Goal: Task Accomplishment & Management: Complete application form

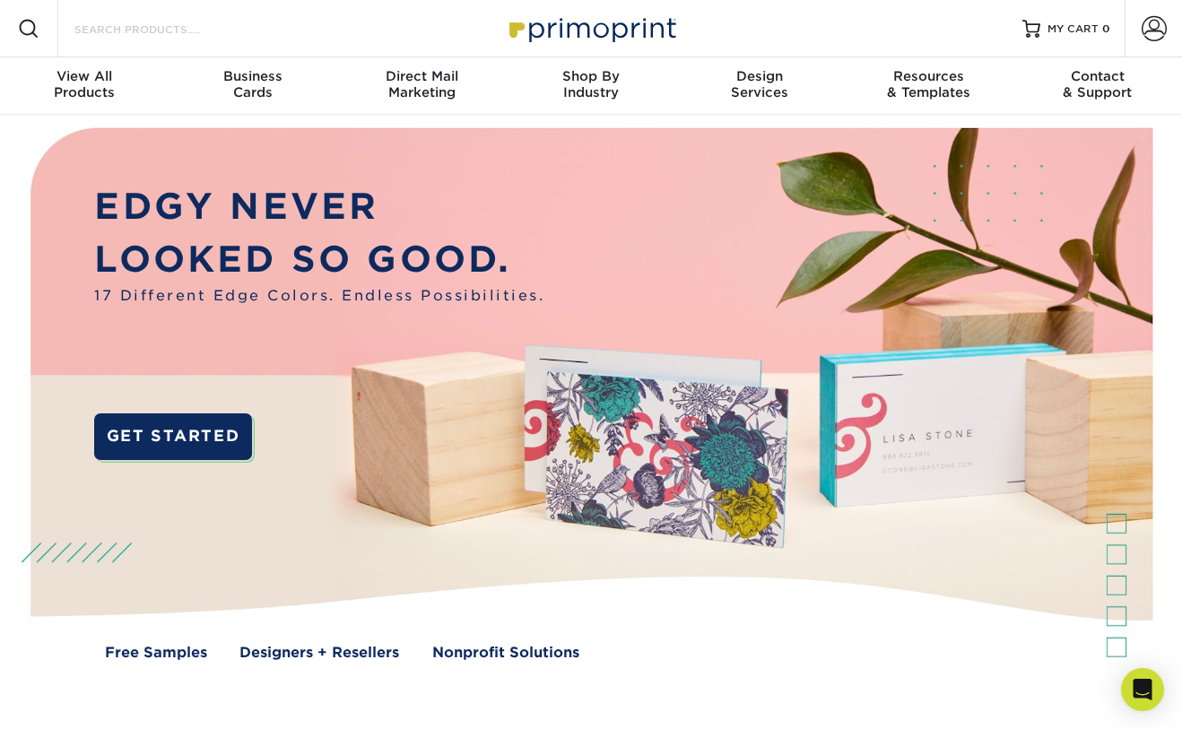
click at [149, 29] on input "Search Products" at bounding box center [160, 29] width 175 height 22
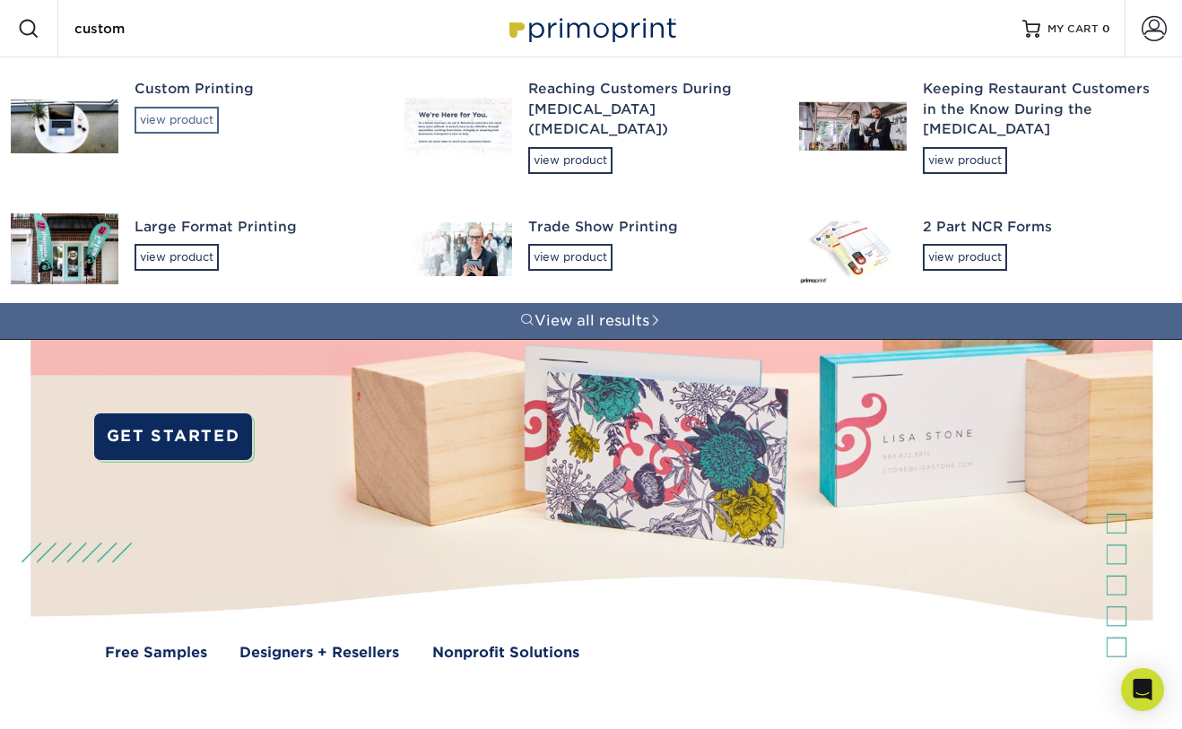
type input "custom"
click at [170, 115] on div "view product" at bounding box center [177, 120] width 84 height 27
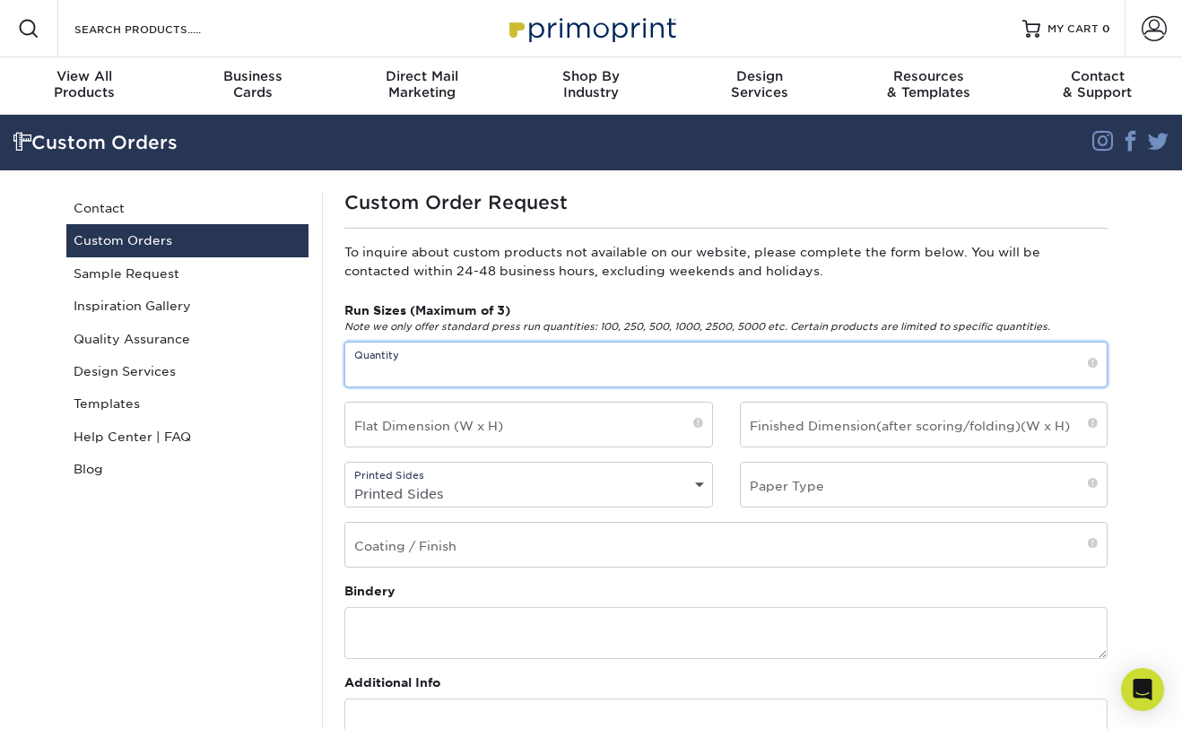
click at [416, 368] on input "text" at bounding box center [726, 365] width 762 height 44
type input "500, 1000, 1500"
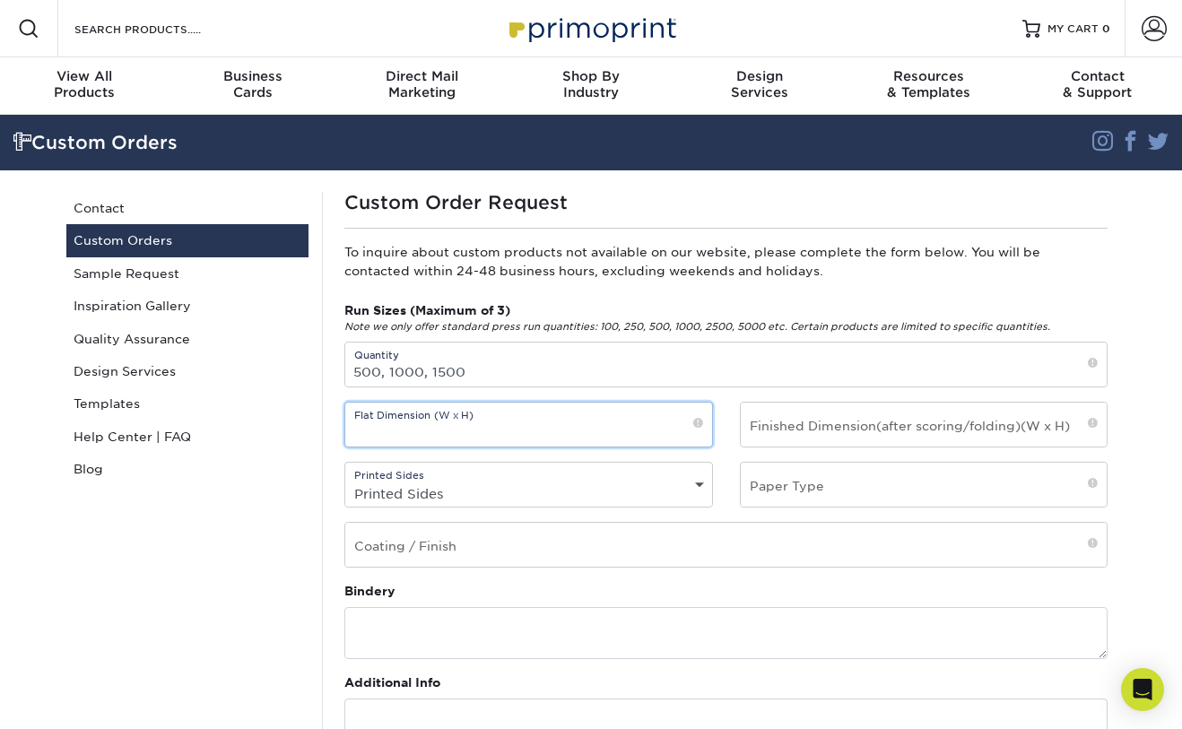
click at [686, 425] on input "text" at bounding box center [528, 425] width 367 height 44
type input "2" x 3.5""
click at [703, 483] on select "Printed Sides 4/0 - Single Sided 4/4 - Double Sided" at bounding box center [528, 494] width 367 height 26
select select "4/4 - Double Sided"
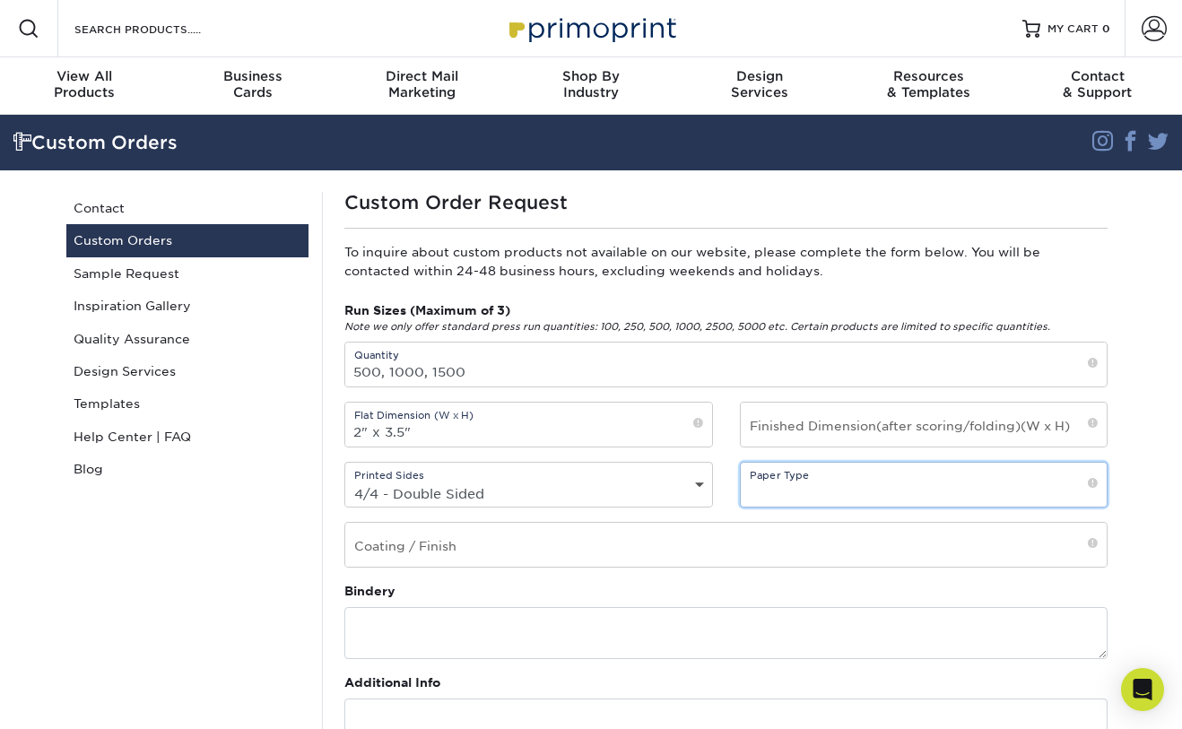
click at [1059, 483] on input "text" at bounding box center [924, 485] width 367 height 44
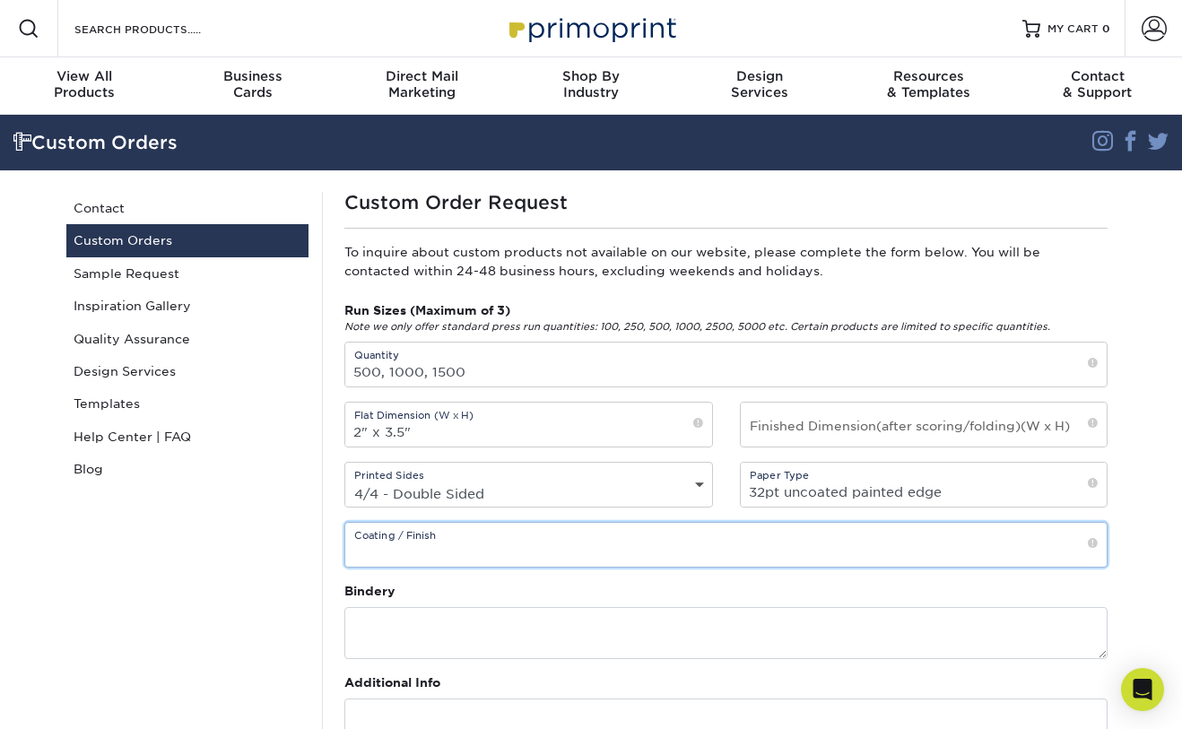
click at [1078, 546] on input "text" at bounding box center [726, 545] width 762 height 44
drag, startPoint x: 952, startPoint y: 493, endPoint x: 844, endPoint y: 497, distance: 107.7
click at [844, 497] on input "32pt uncoated painted edge" at bounding box center [924, 485] width 367 height 44
type input "32pt uncoated"
click at [452, 548] on input "text" at bounding box center [726, 545] width 762 height 44
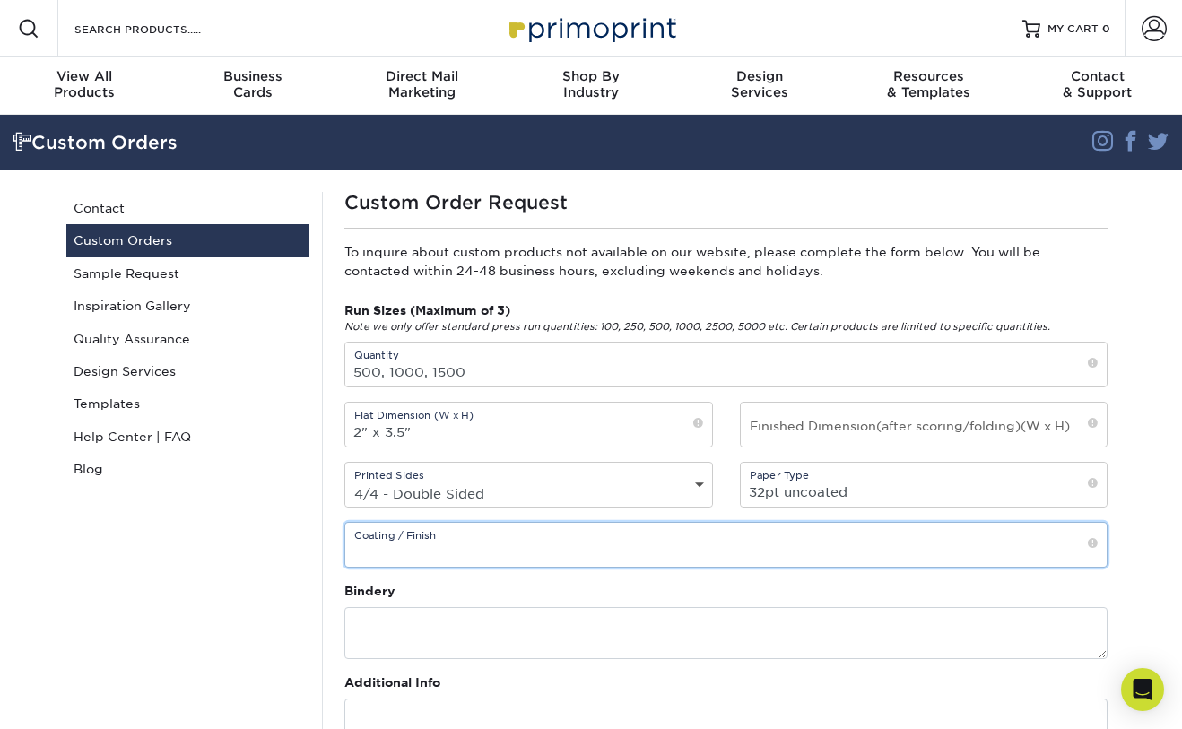
paste input "painted edge"
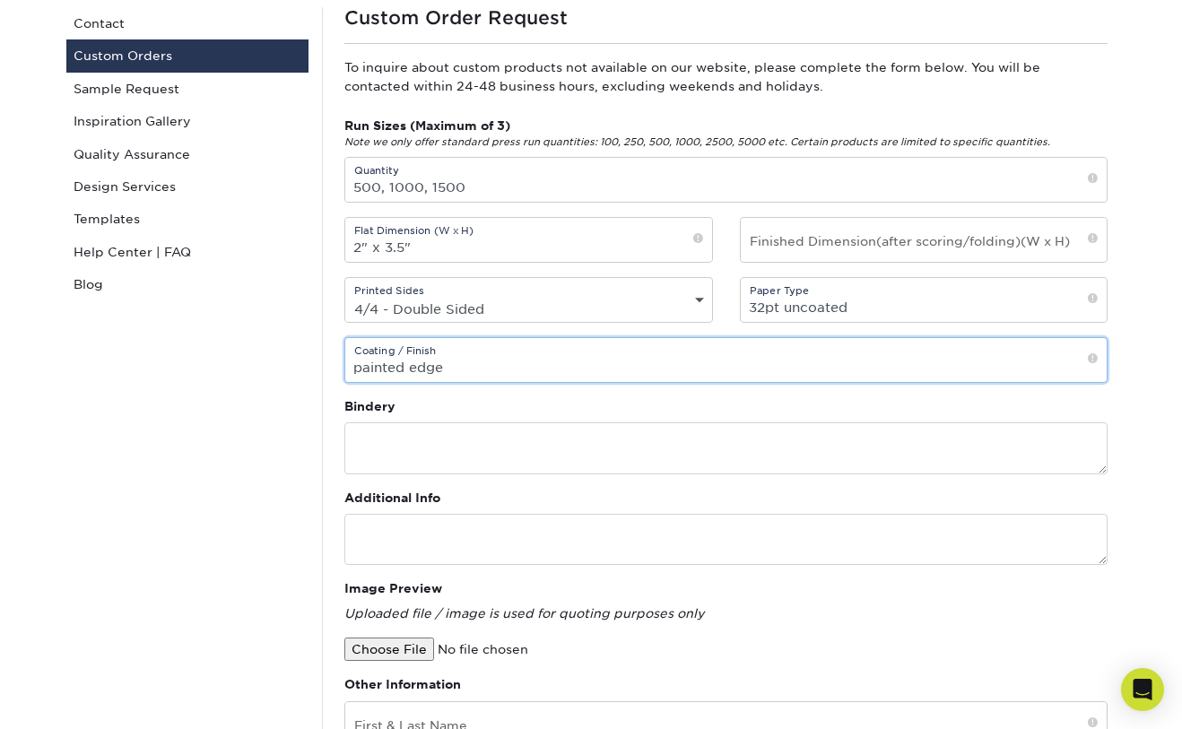
scroll to position [208, 0]
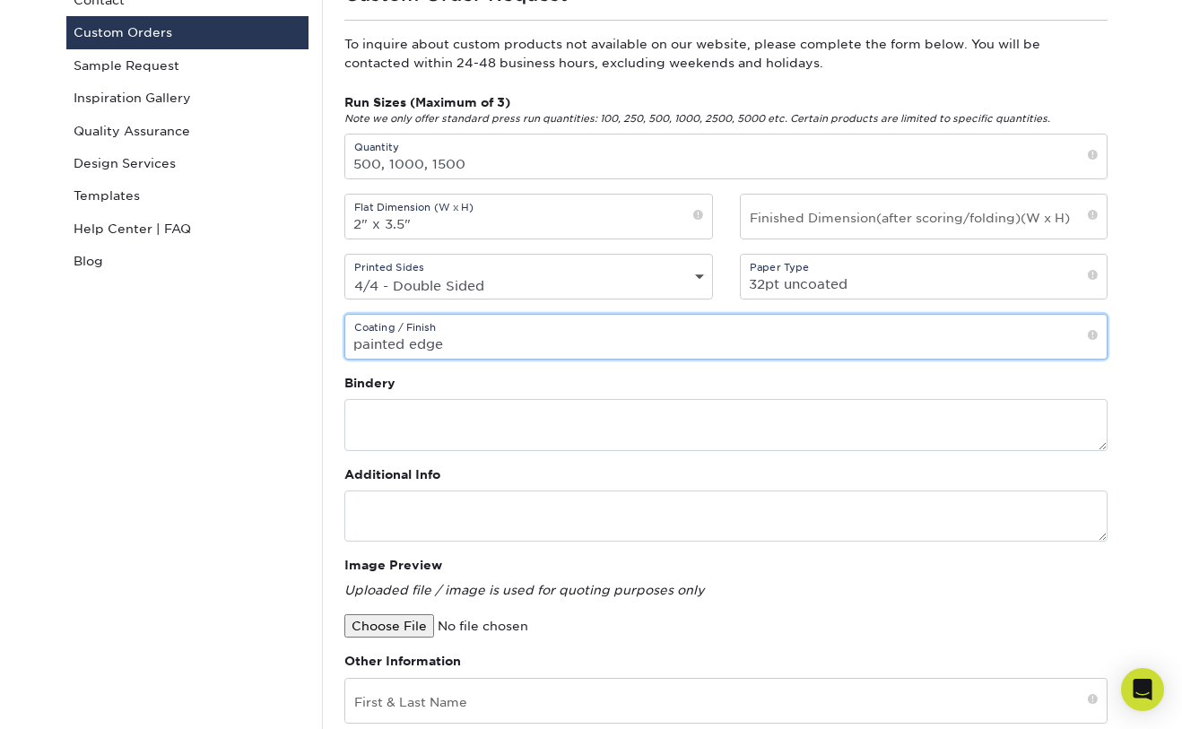
type input "painted edge"
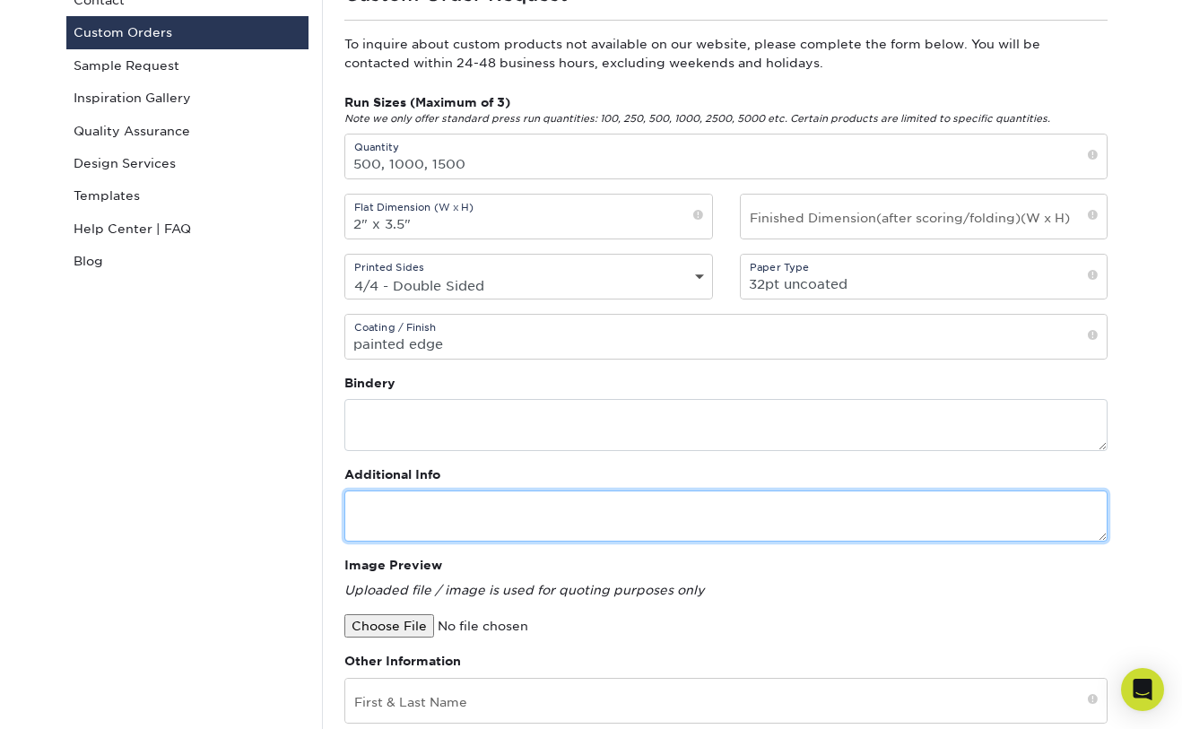
click at [397, 511] on textarea at bounding box center [725, 516] width 763 height 51
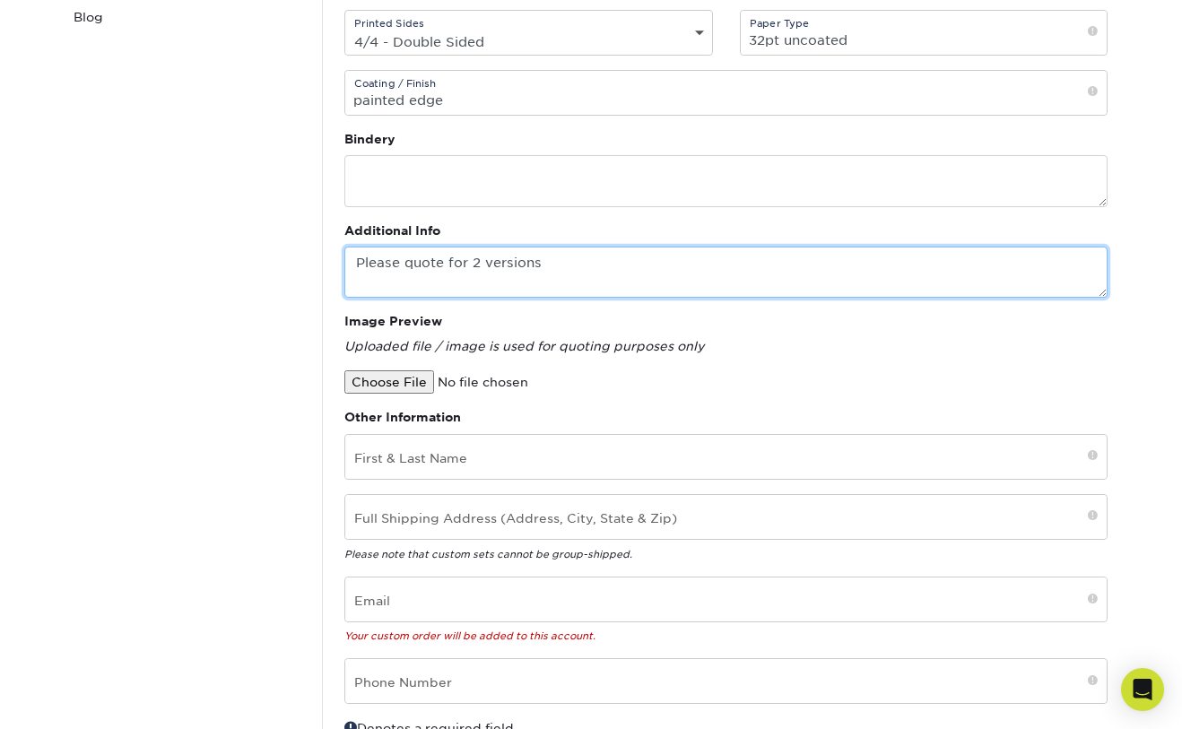
scroll to position [454, 0]
type textarea "Please quote for 2 versions"
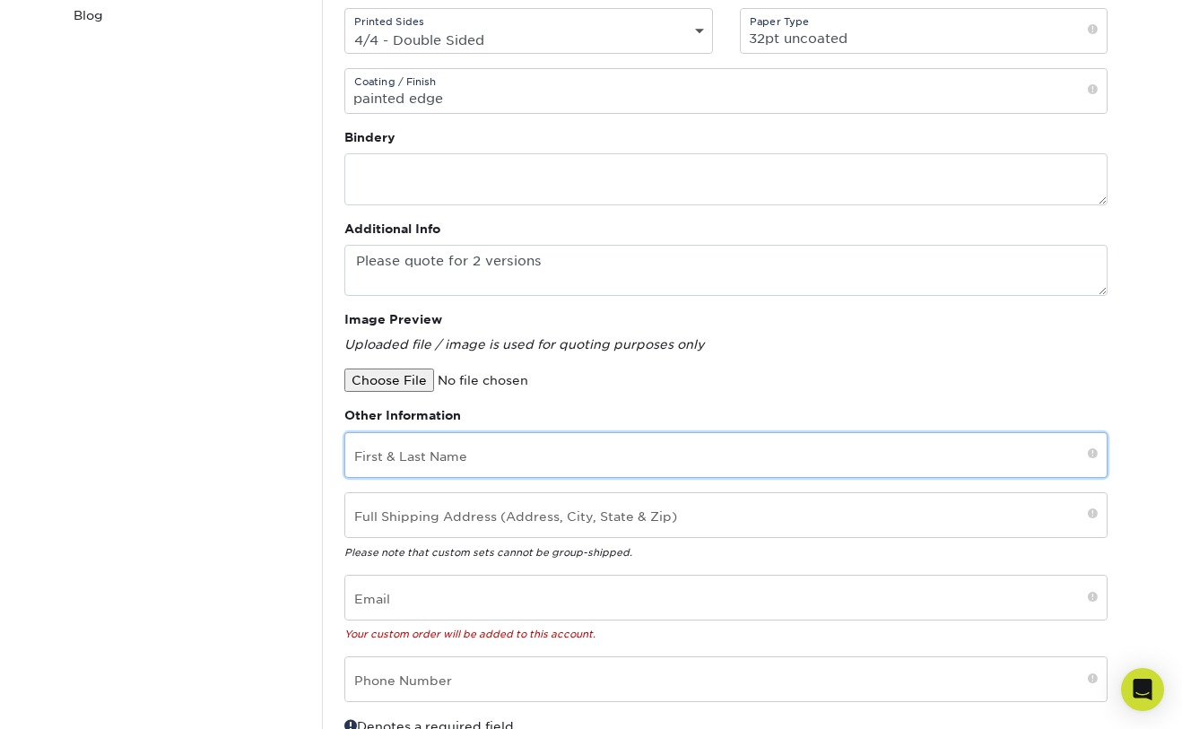
click at [475, 460] on input "text" at bounding box center [726, 455] width 762 height 44
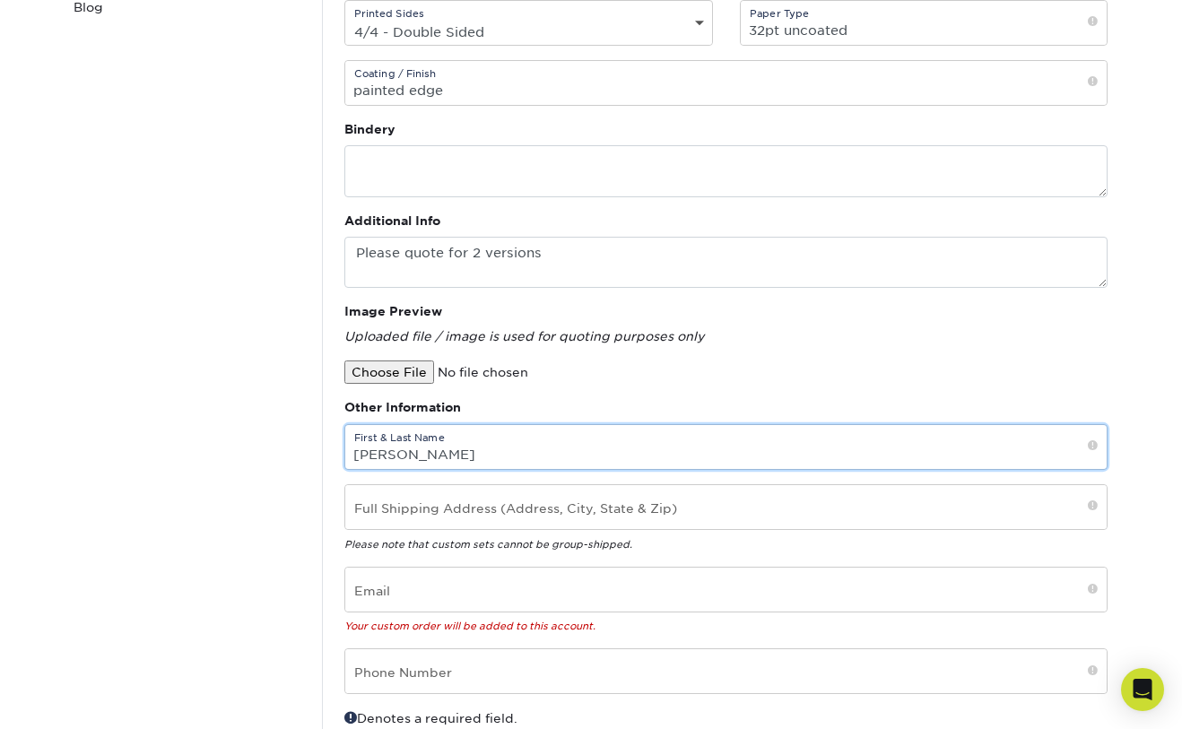
scroll to position [463, 0]
type input "Laurie Allen"
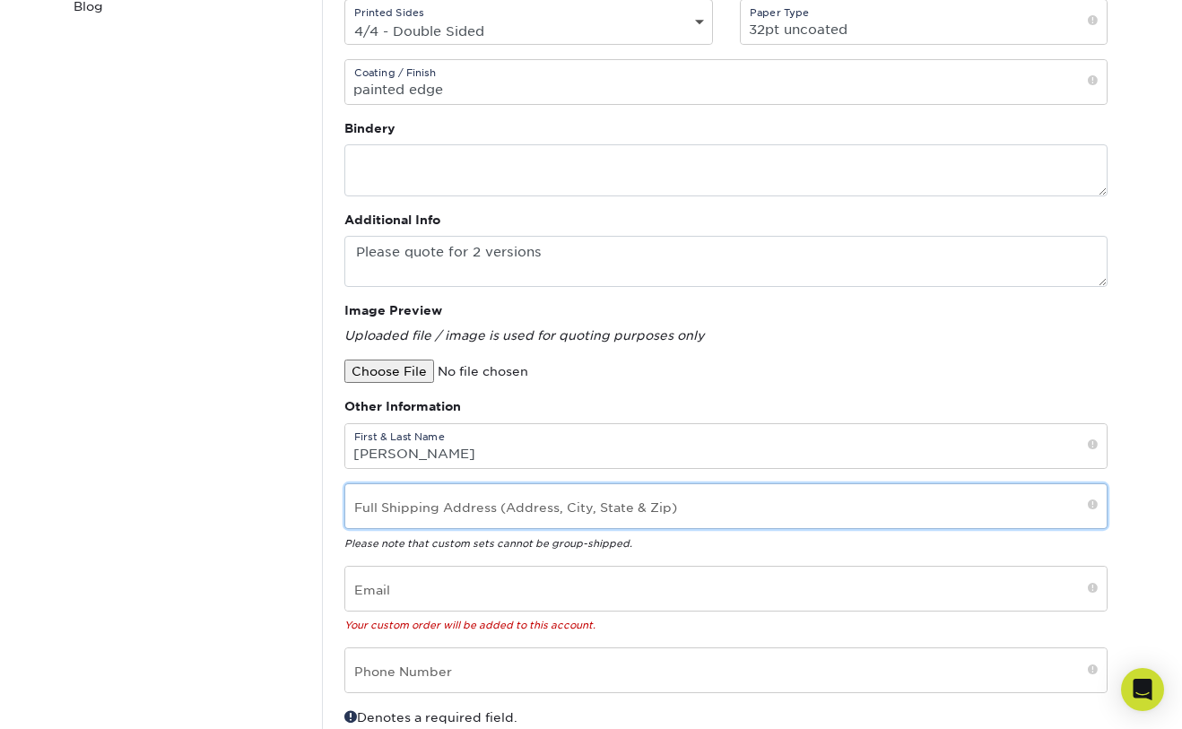
click at [512, 512] on input "text" at bounding box center [726, 506] width 762 height 44
type input "25B West Road, Ellington, CT 06029"
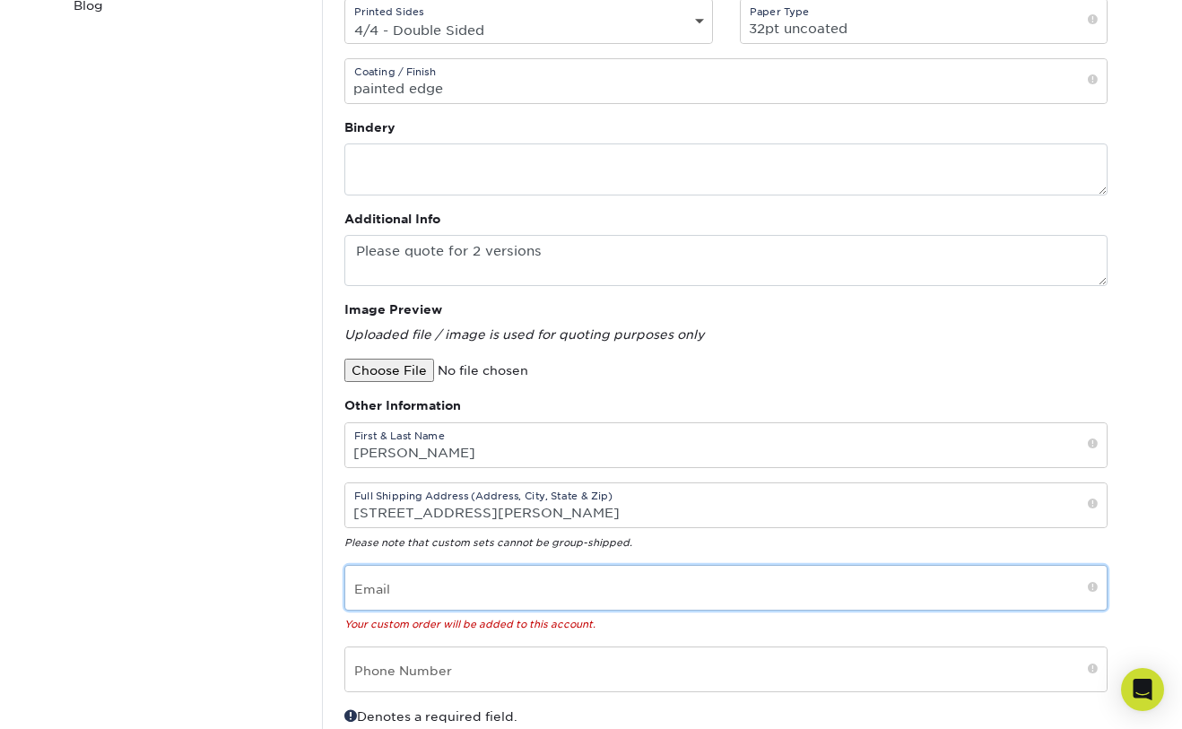
click at [516, 583] on input "email" at bounding box center [726, 588] width 762 height 44
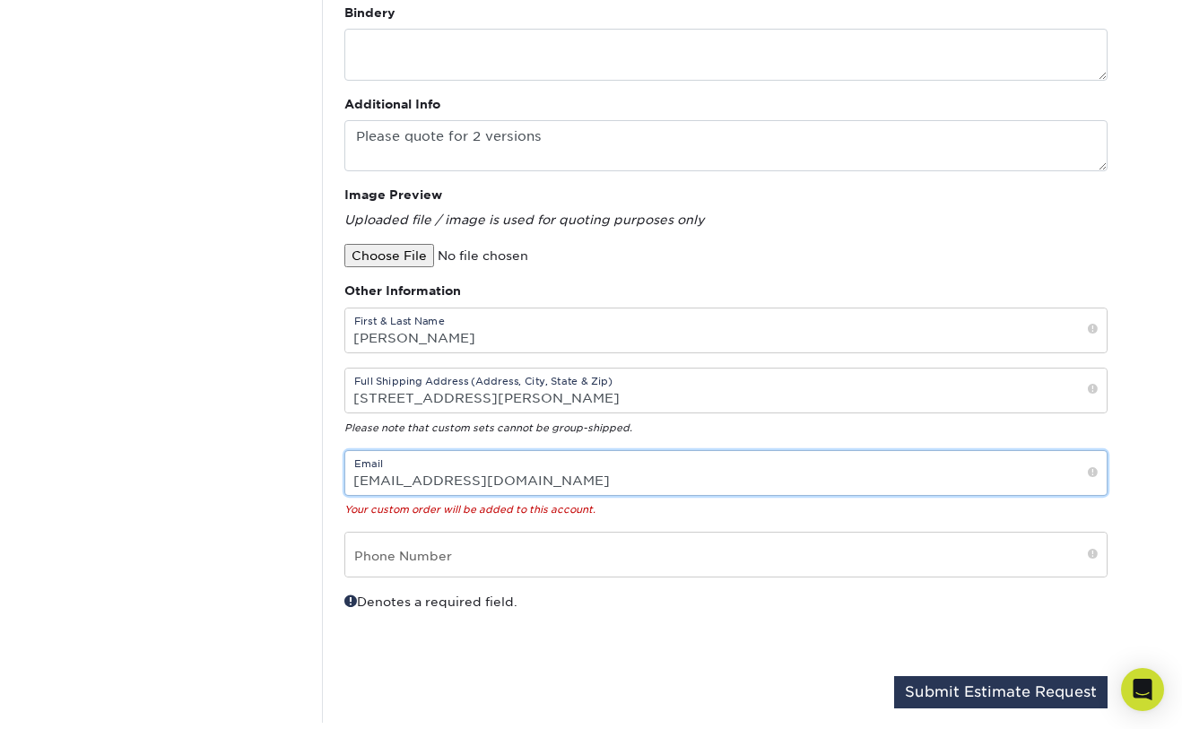
scroll to position [586, 0]
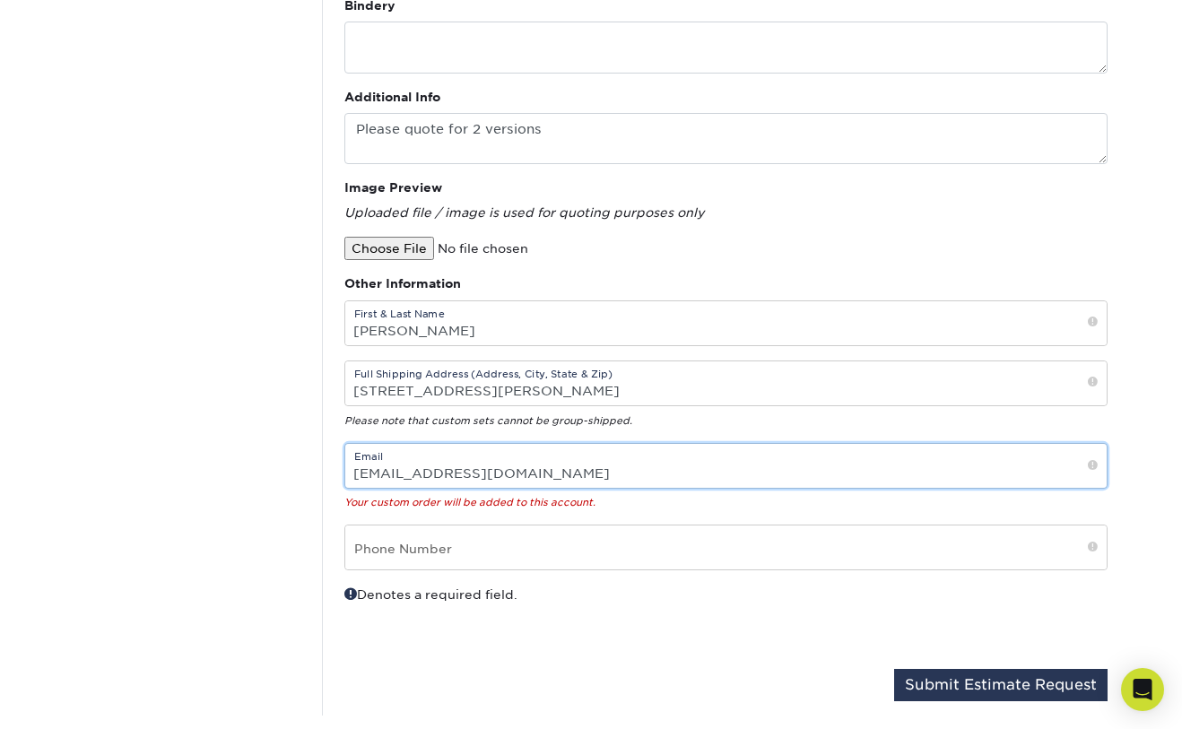
type input "info@ellingtonprintery.com"
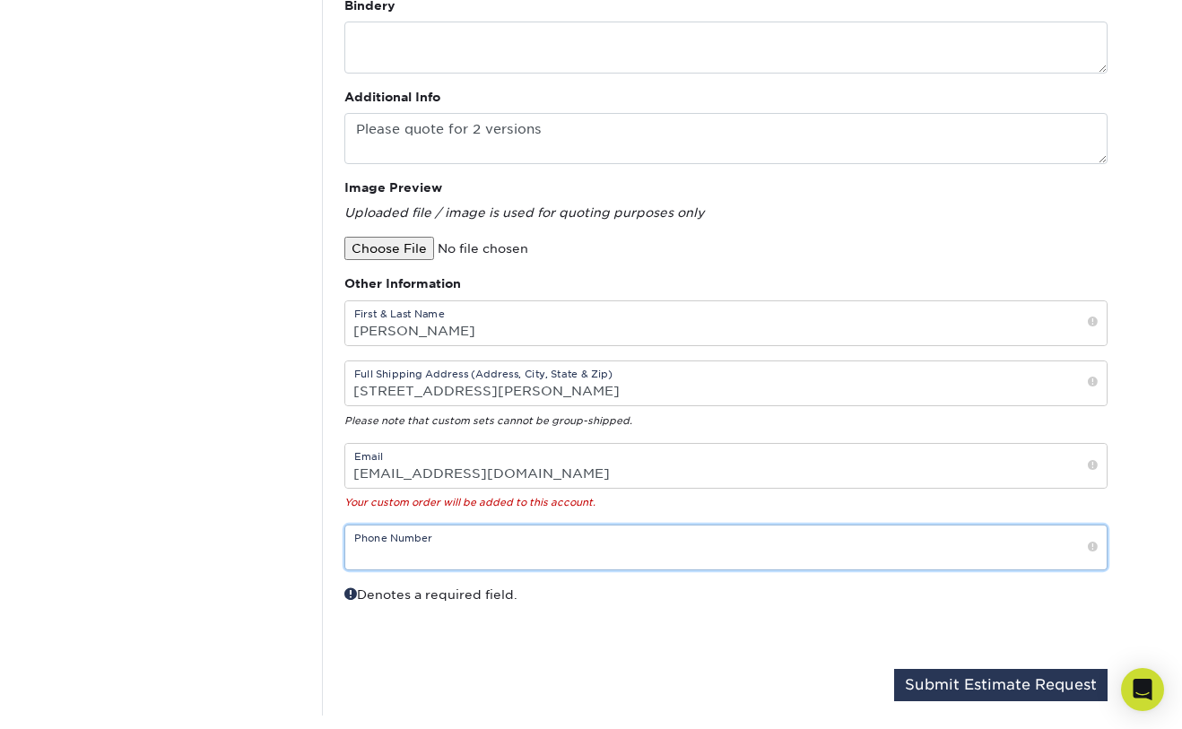
click at [472, 555] on input "text" at bounding box center [726, 548] width 762 height 44
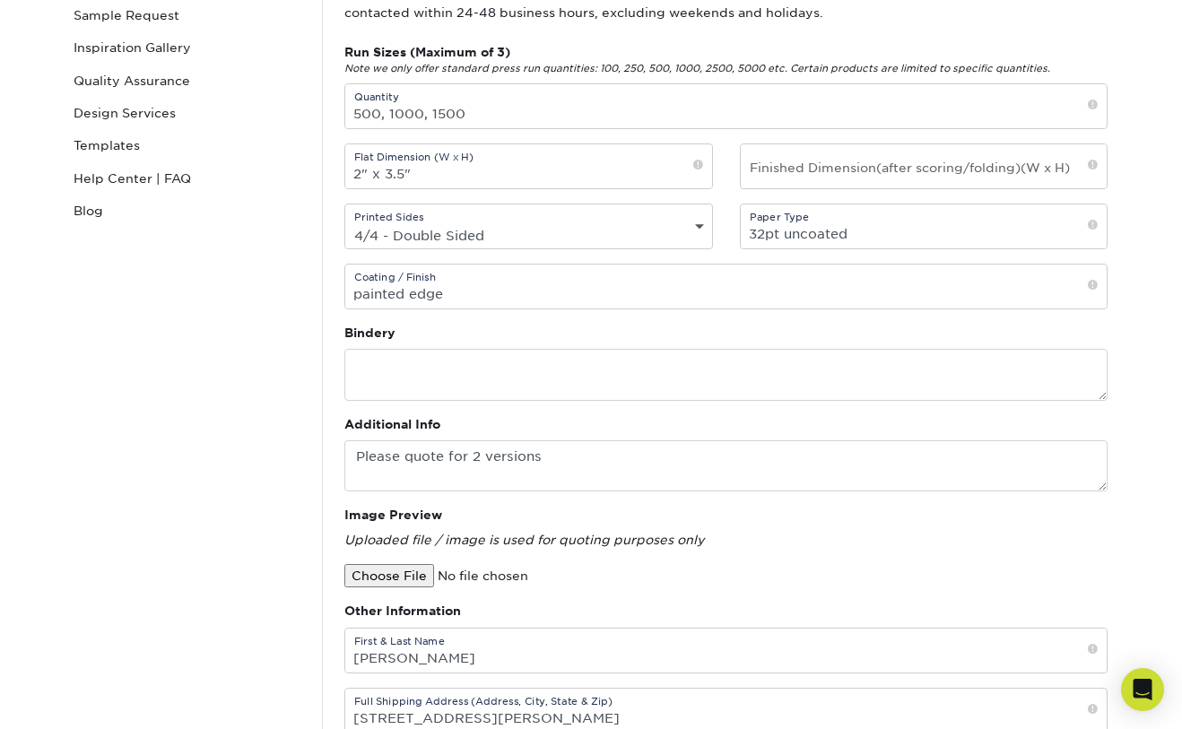
scroll to position [248, 0]
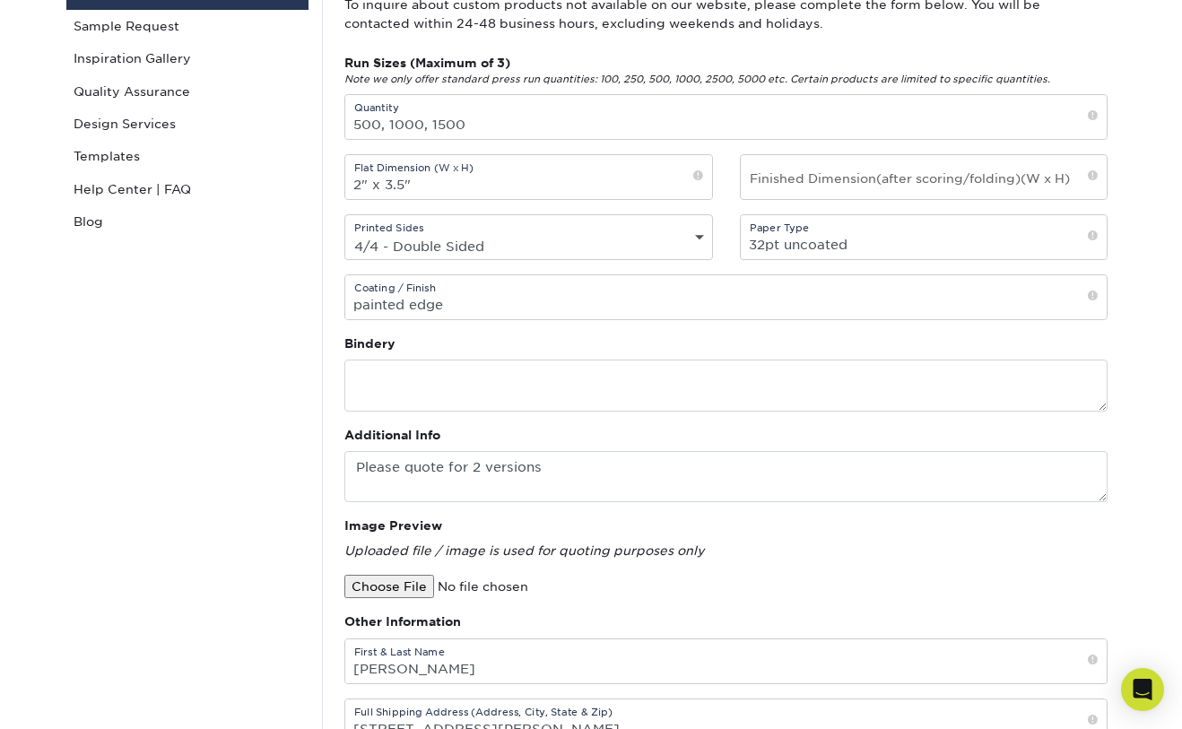
type input "860-680-2143"
click at [353, 184] on input "2" x 3.5"" at bounding box center [528, 177] width 367 height 44
click at [870, 247] on input "32pt uncoated" at bounding box center [924, 237] width 367 height 44
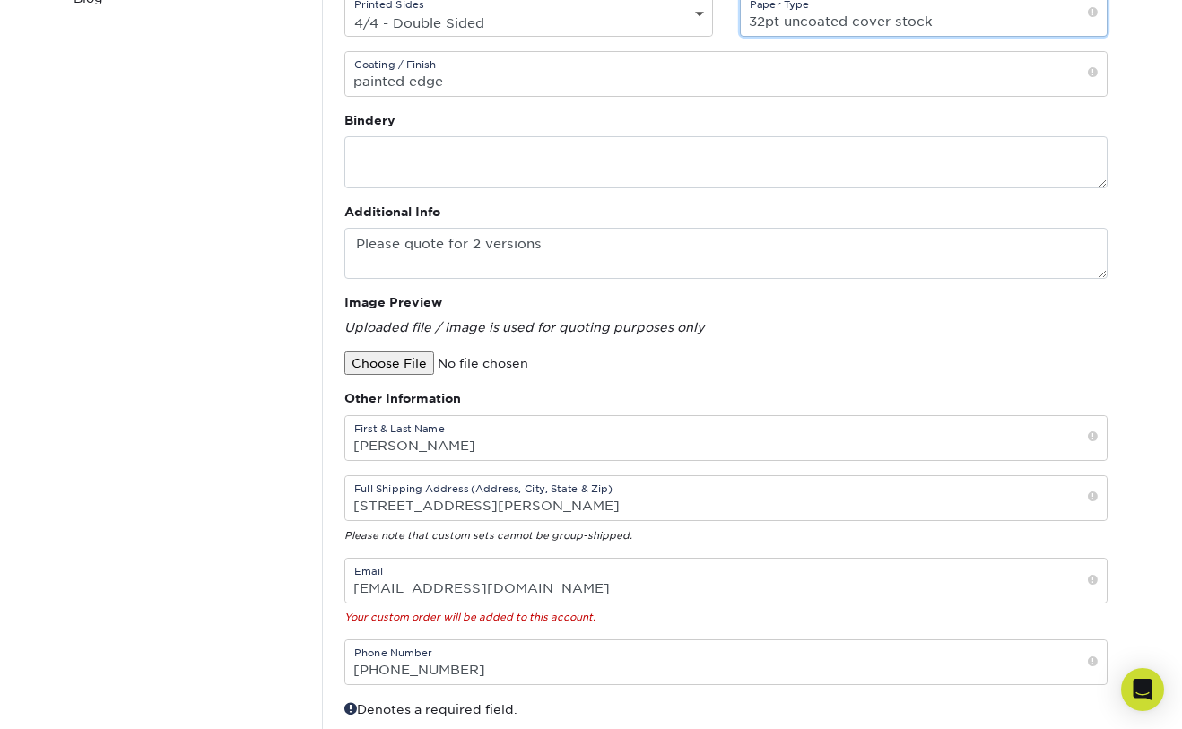
scroll to position [467, 0]
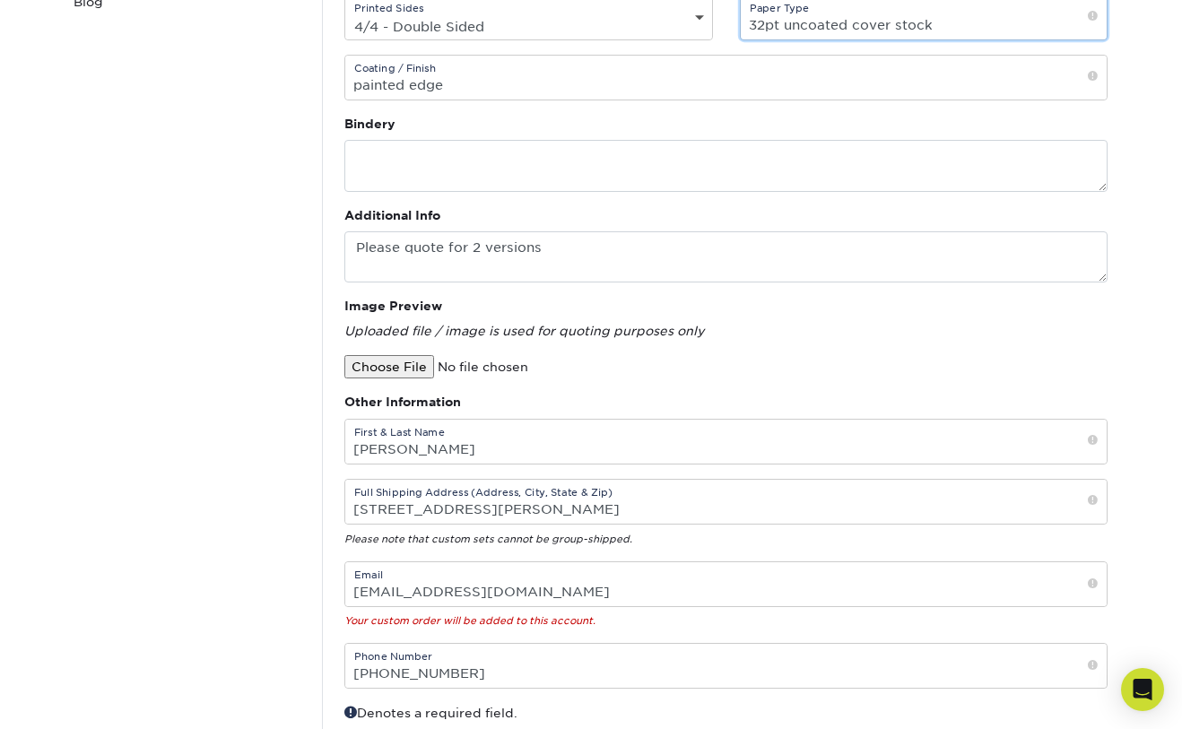
type input "32pt uncoated cover stock"
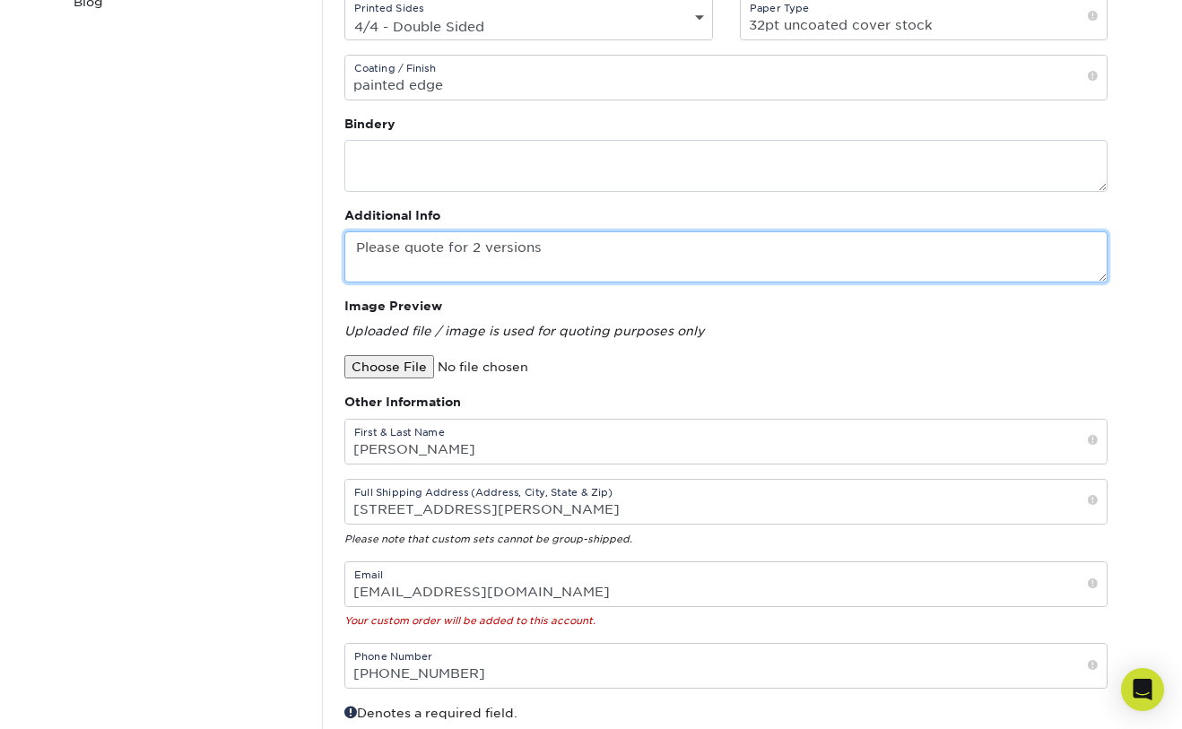
click at [571, 247] on textarea "Please quote for 2 versions" at bounding box center [725, 256] width 763 height 51
click at [554, 246] on textarea "Please quote for 2 versions - previous order #20212-104274-33116" at bounding box center [725, 256] width 763 height 51
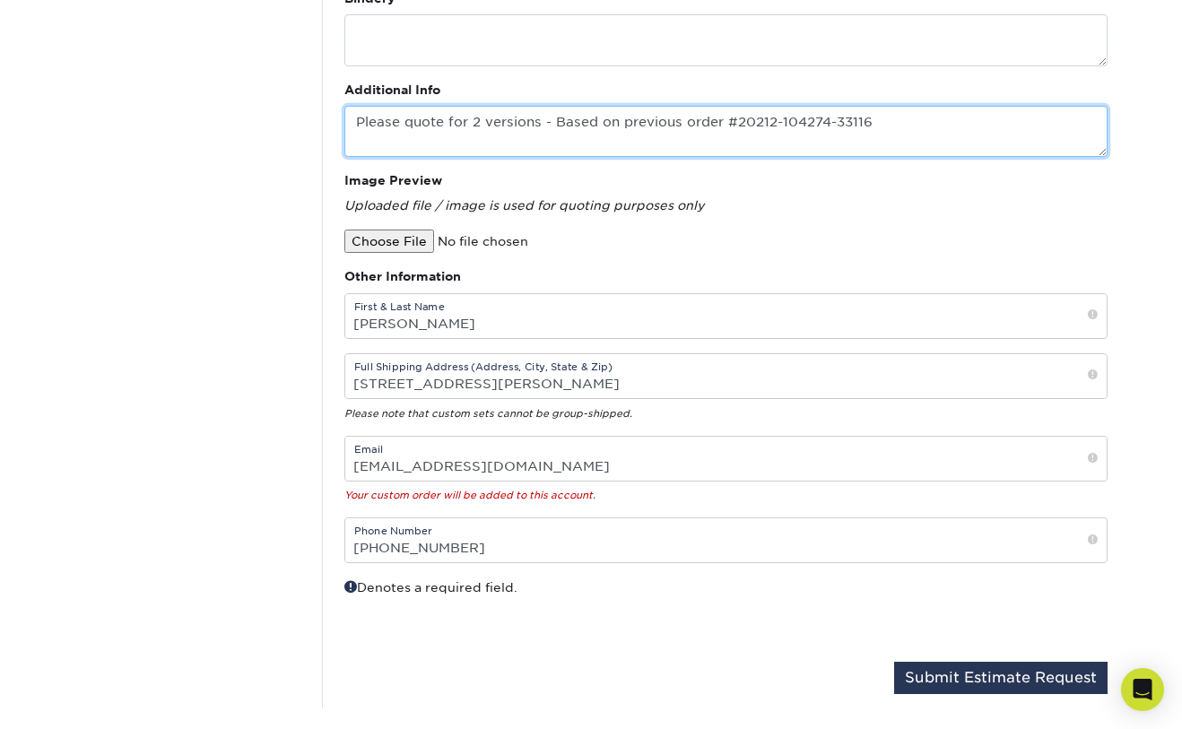
scroll to position [603, 0]
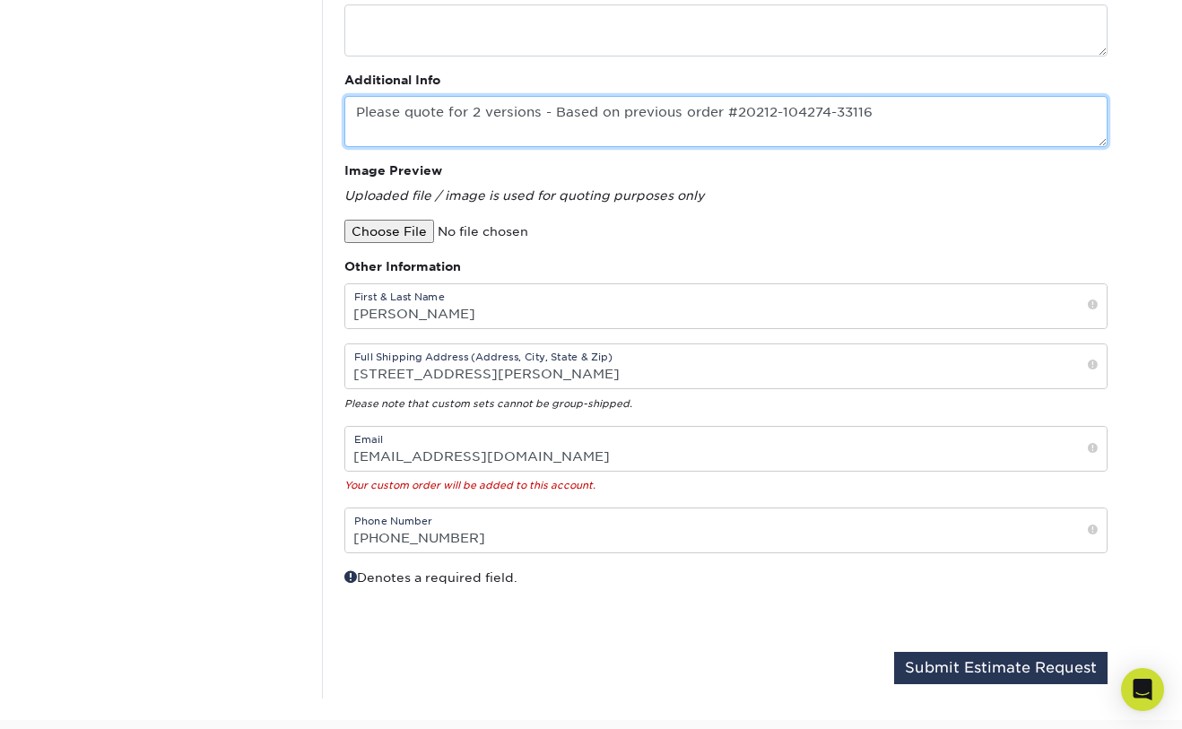
type textarea "Please quote for 2 versions - Based on previous order #20212-104274-33116"
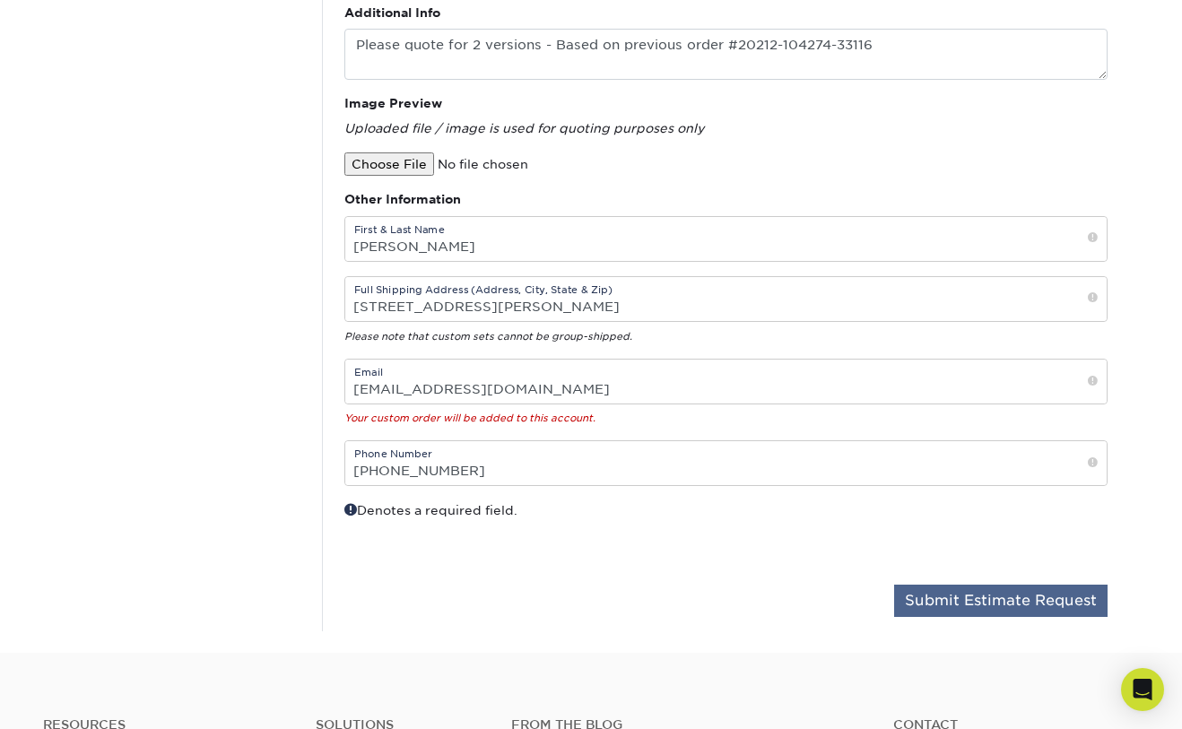
scroll to position [675, 0]
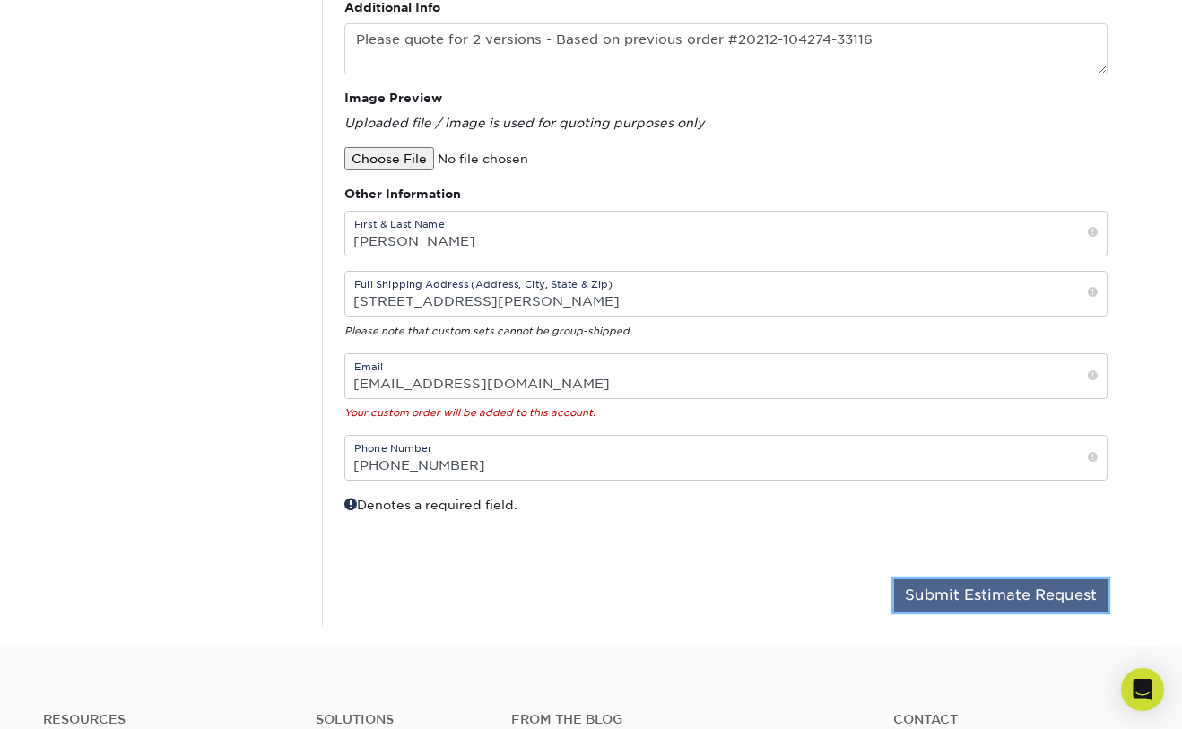
click at [1009, 596] on button "Submit Estimate Request" at bounding box center [1000, 595] width 213 height 32
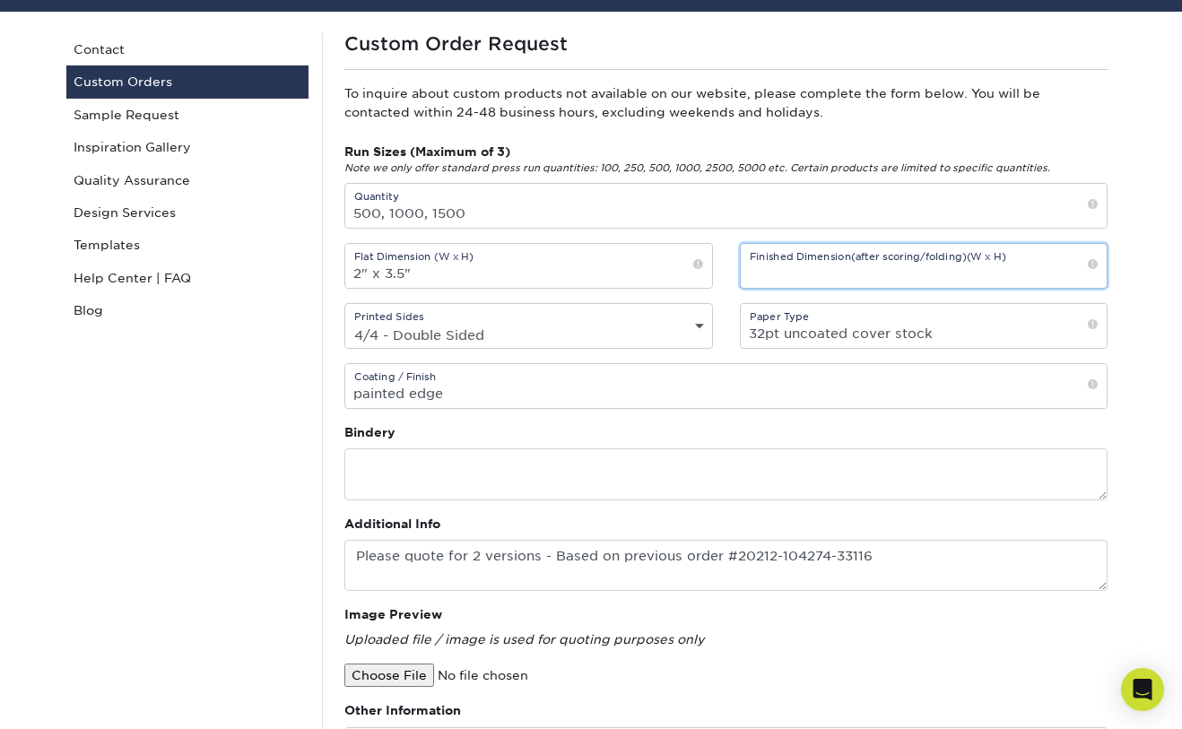
scroll to position [144, 0]
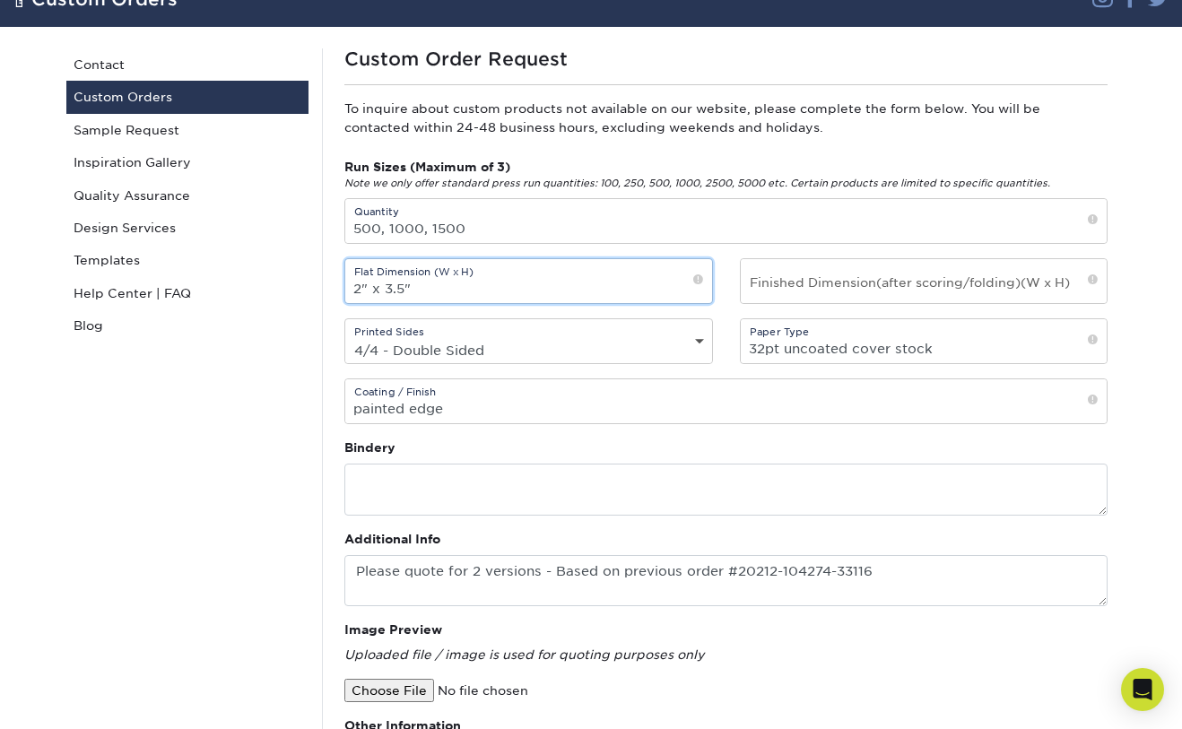
drag, startPoint x: 419, startPoint y: 288, endPoint x: 320, endPoint y: 291, distance: 98.7
click at [322, 289] on div "Custom Order Request To inquire about custom products not available on our webs…" at bounding box center [725, 603] width 807 height 1110
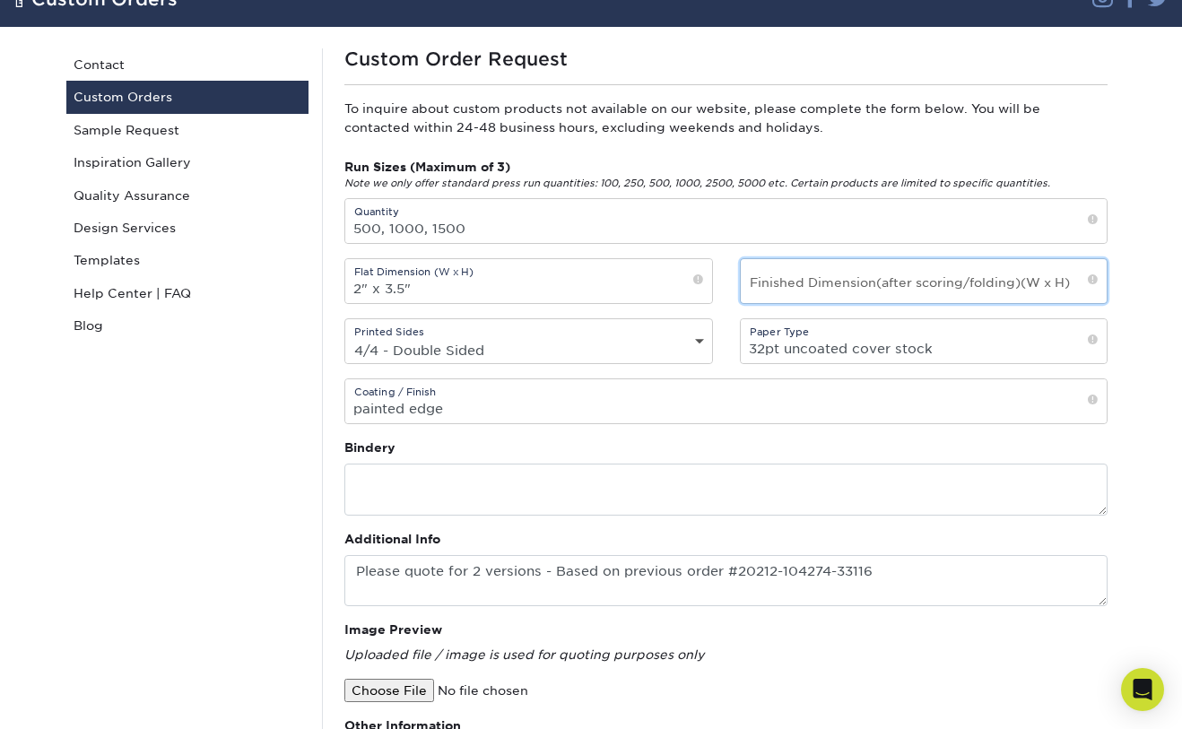
click at [800, 285] on input "text" at bounding box center [924, 281] width 367 height 44
paste input "2" x 3.5""
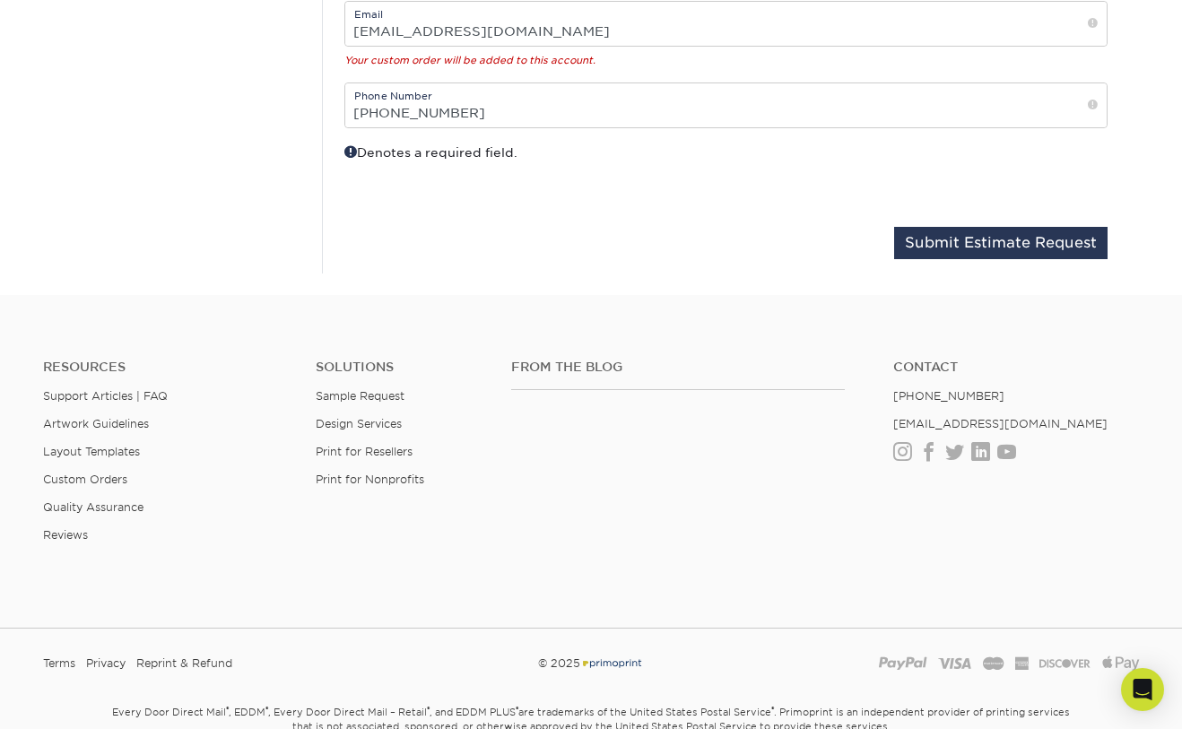
scroll to position [1032, 0]
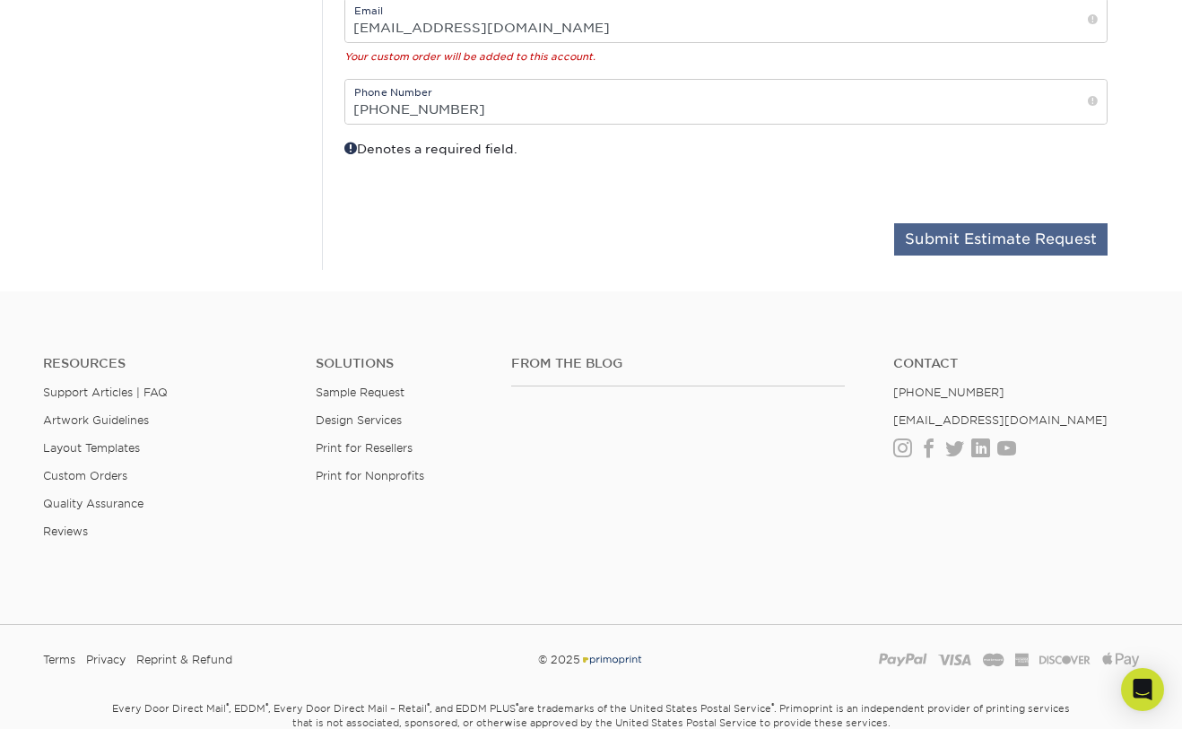
type input "2" x 3.5""
click at [998, 234] on button "Submit Estimate Request" at bounding box center [1000, 239] width 213 height 32
